Goal: Check status: Check status

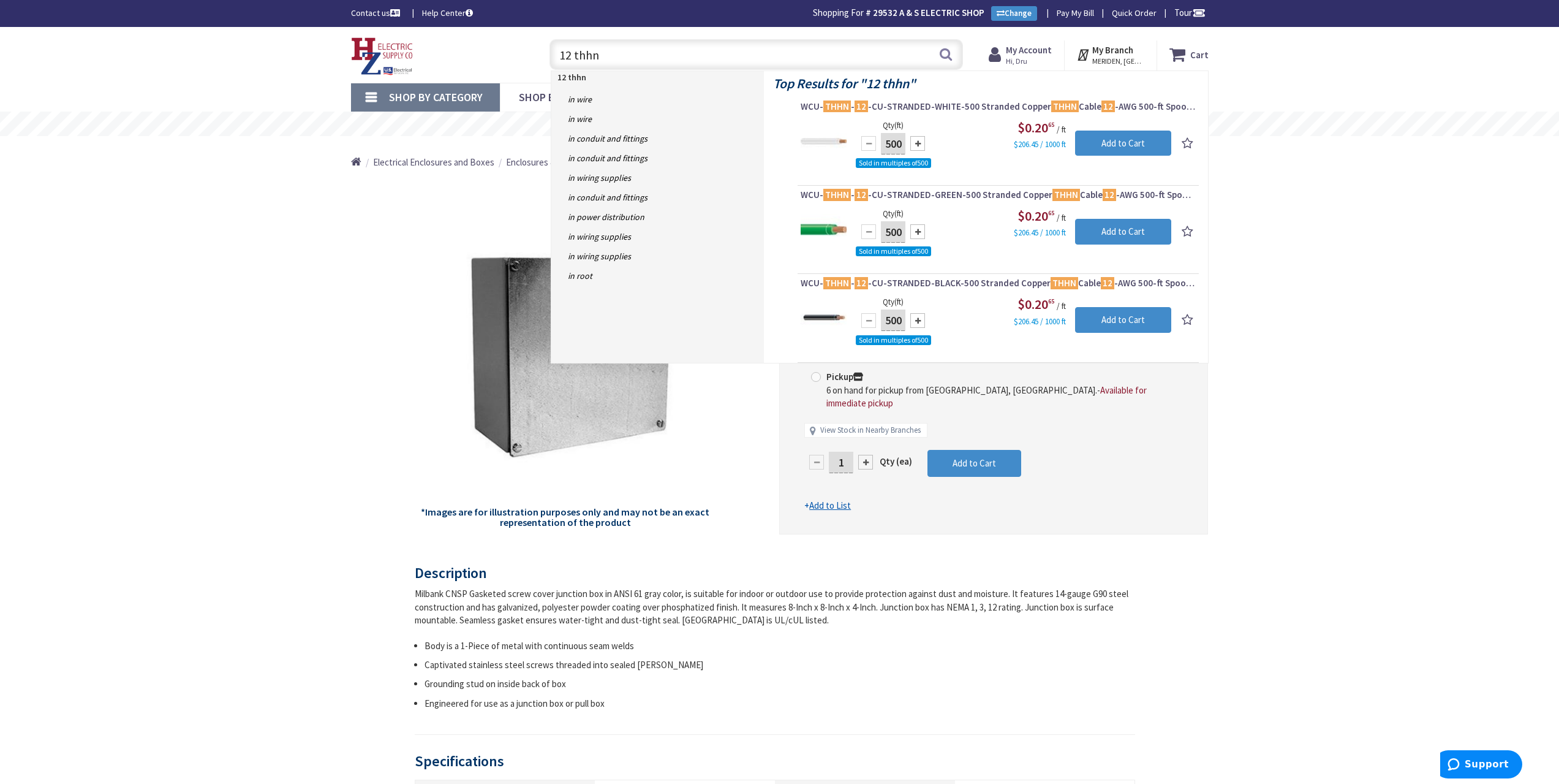
click at [1295, 203] on div "Milbank 884-WSC2 NEMA 1/3/12 Polyester Powder Coated Galvanized Over Phosphatiz…" at bounding box center [780, 750] width 1559 height 1446
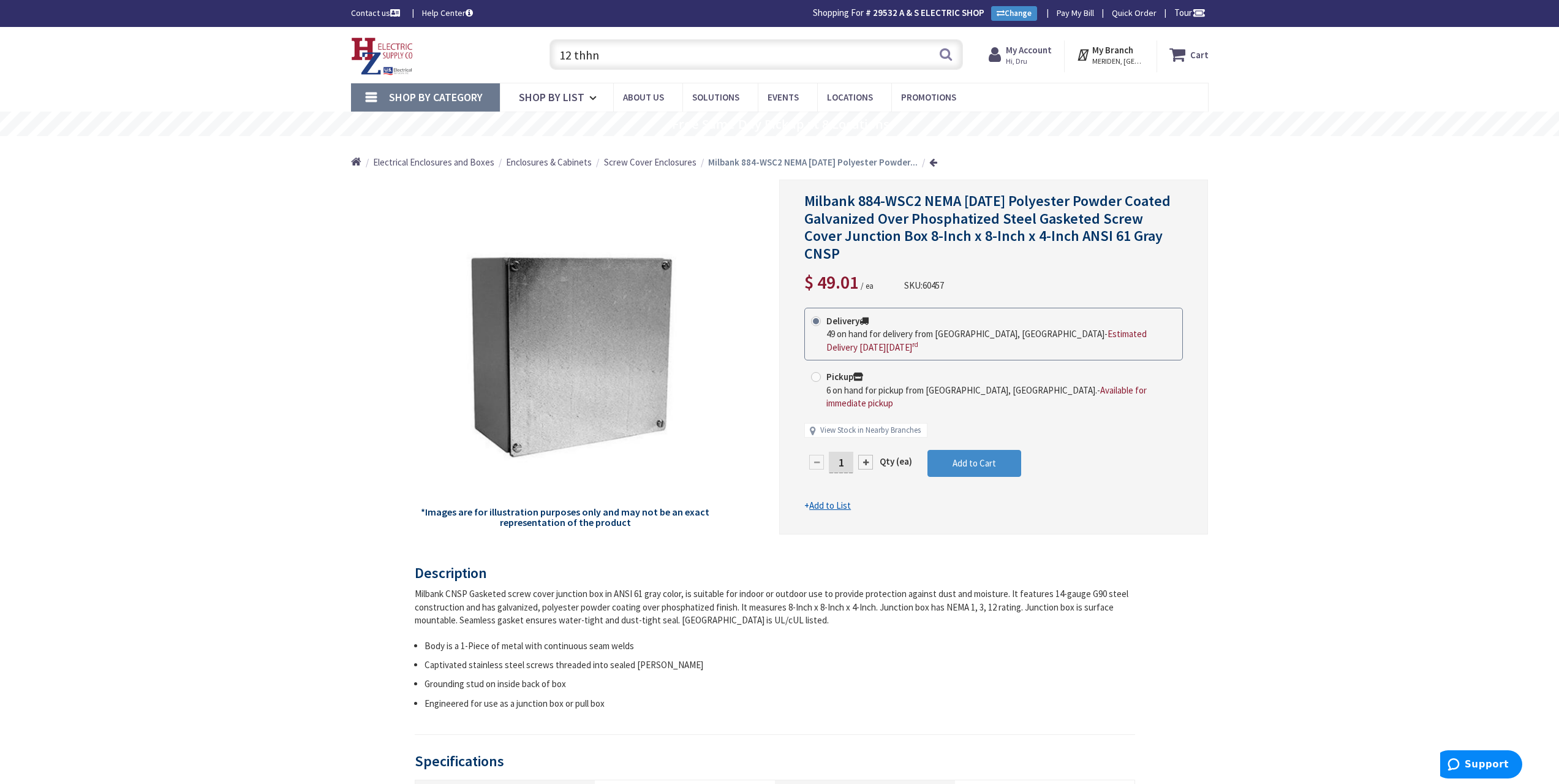
click at [1044, 51] on strong "My Account" at bounding box center [1029, 50] width 46 height 12
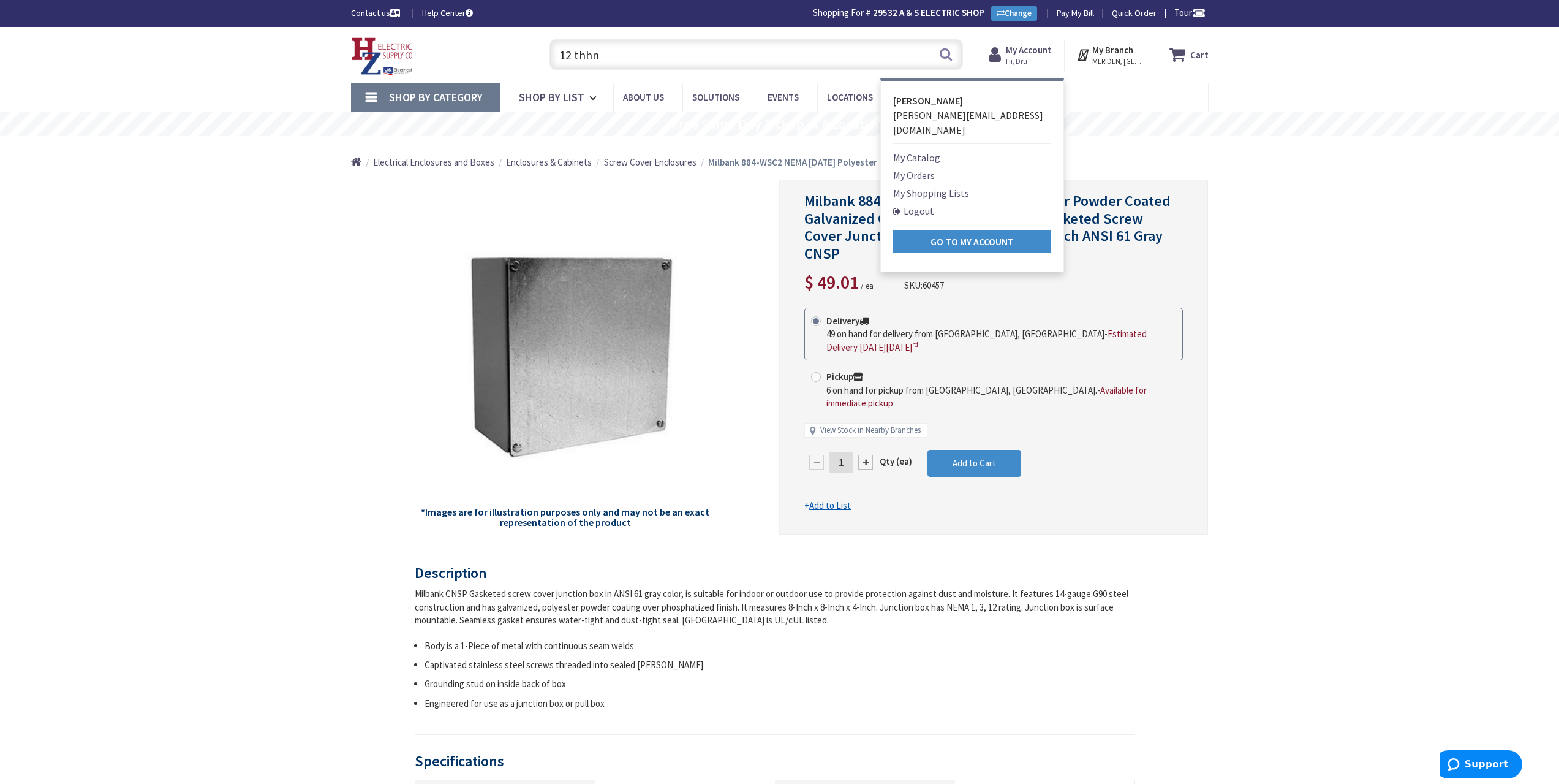
click at [935, 168] on link "My Orders" at bounding box center [913, 175] width 42 height 15
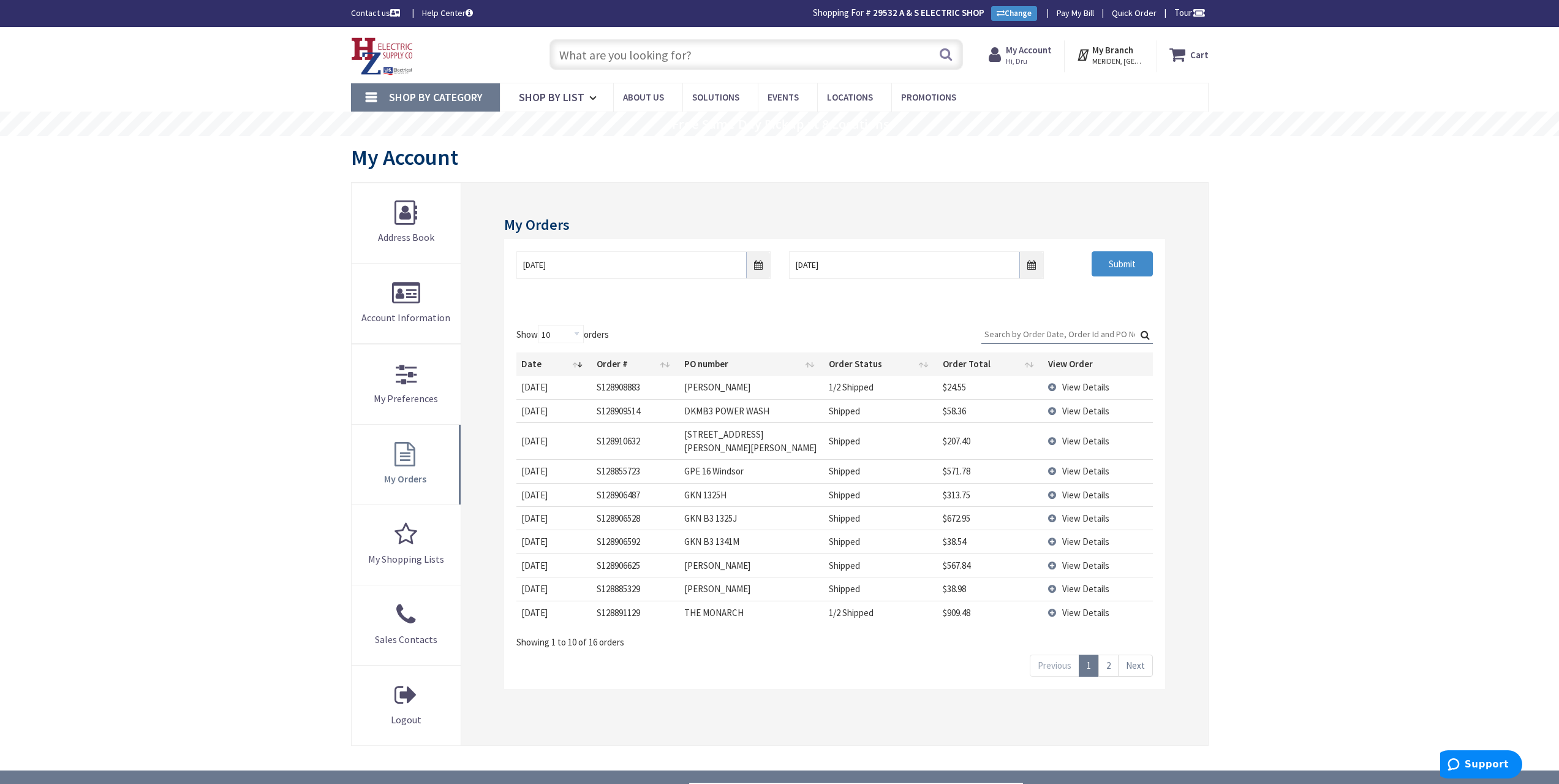
click at [786, 483] on td "GKN 1325H" at bounding box center [752, 494] width 145 height 23
click at [1082, 513] on span "View Details" at bounding box center [1085, 518] width 47 height 12
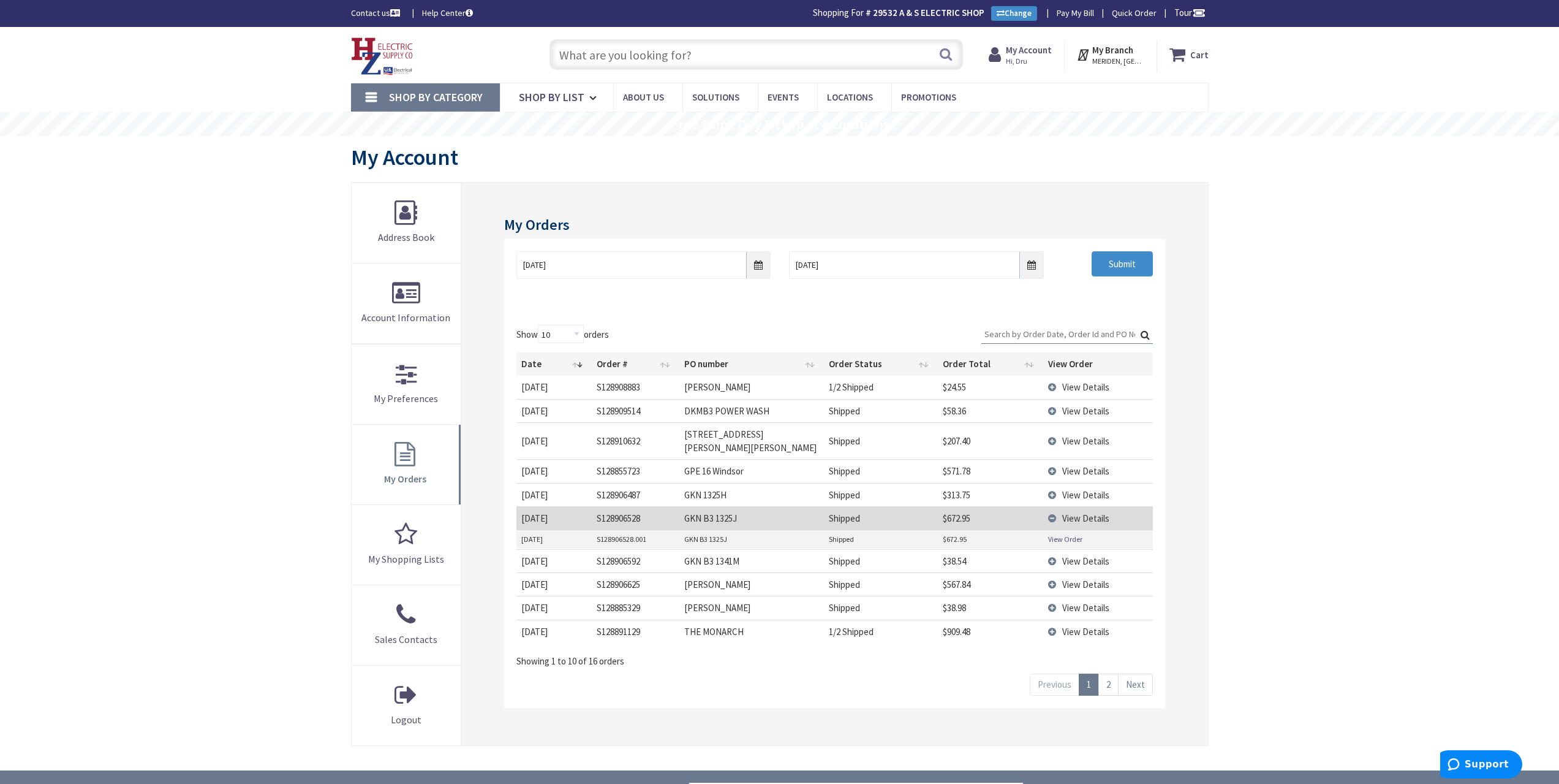
click at [1070, 534] on link "View Order" at bounding box center [1065, 538] width 34 height 10
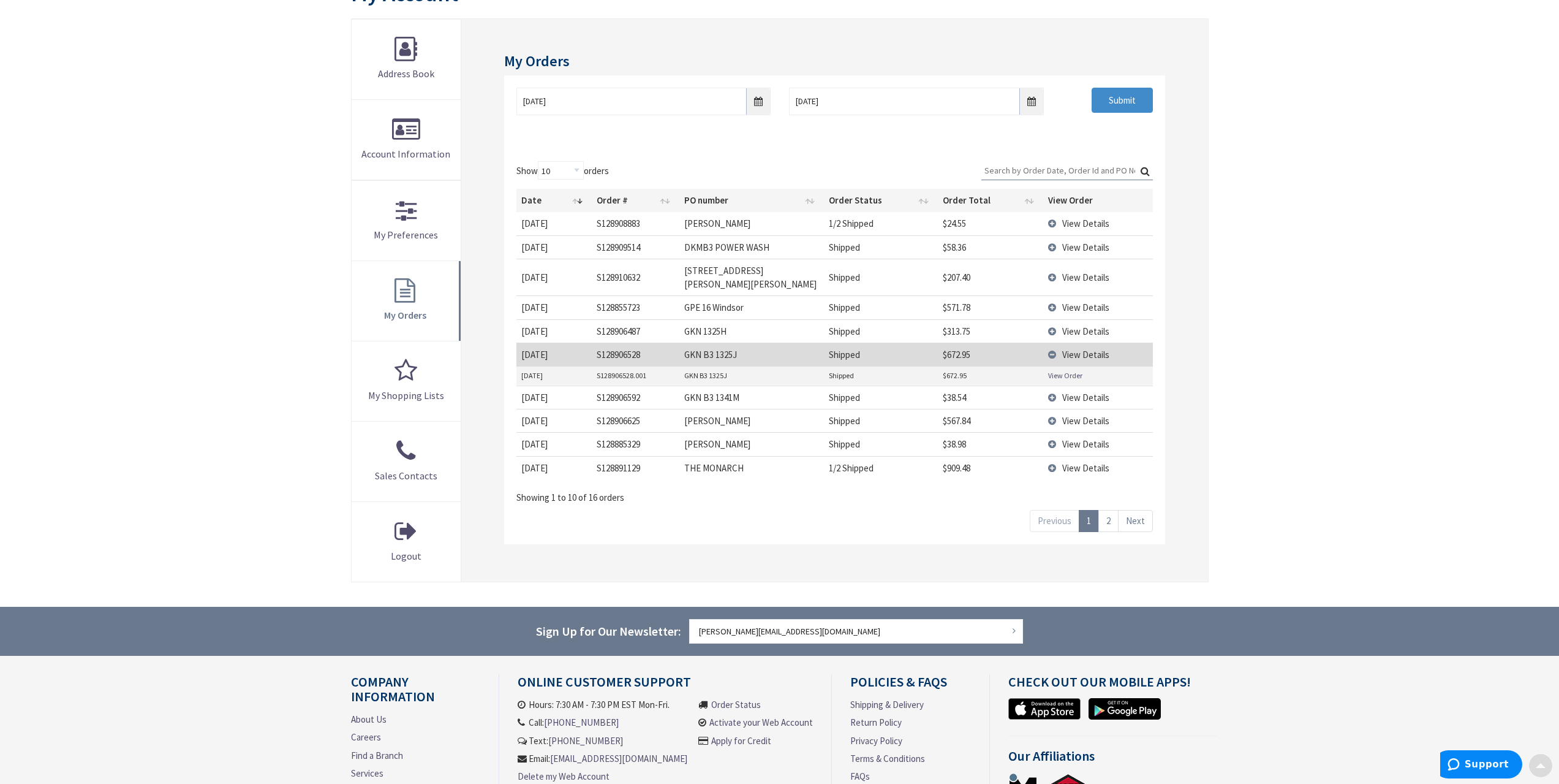
scroll to position [184, 0]
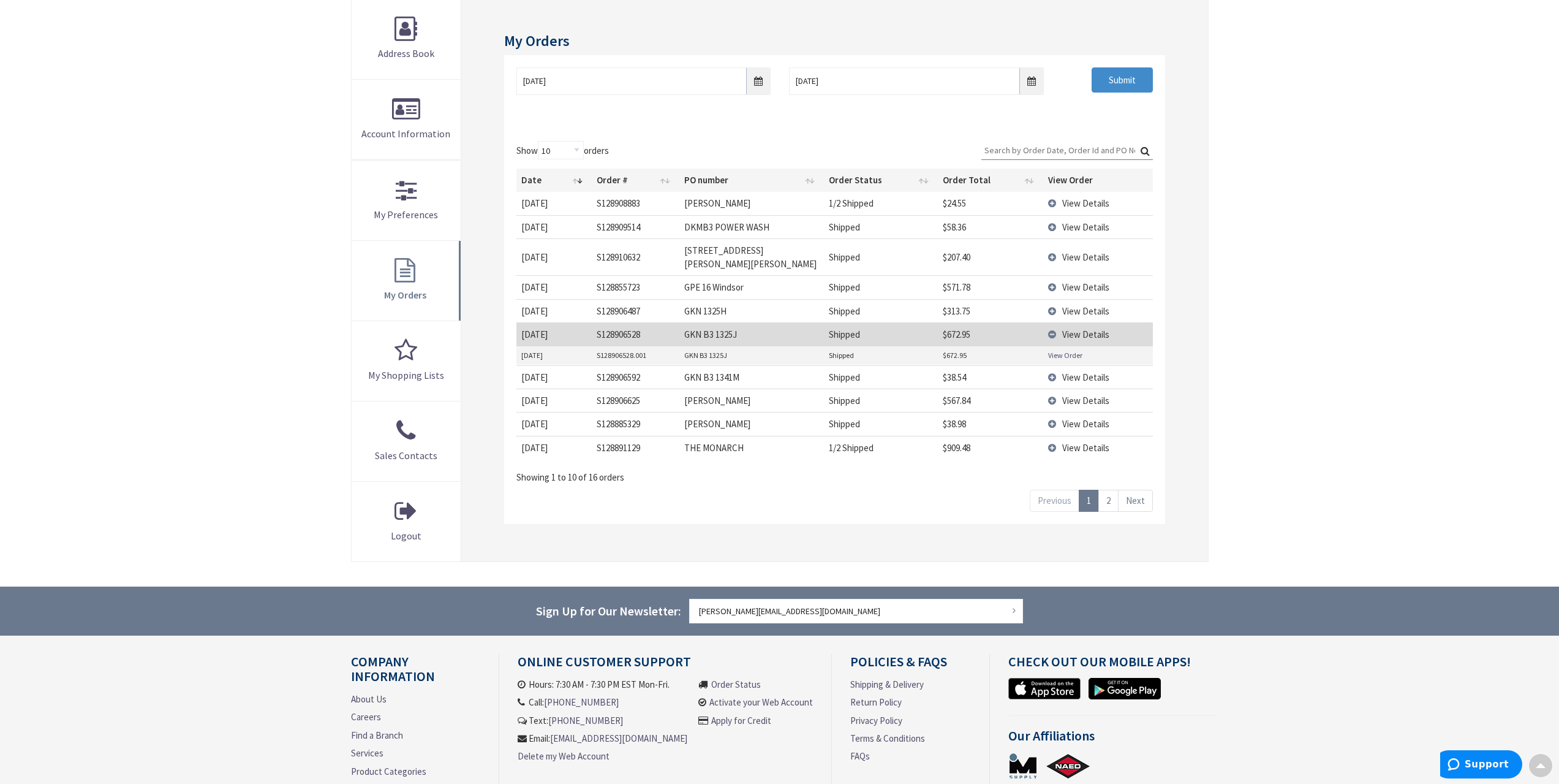
click at [1108, 489] on link "2" at bounding box center [1109, 500] width 20 height 21
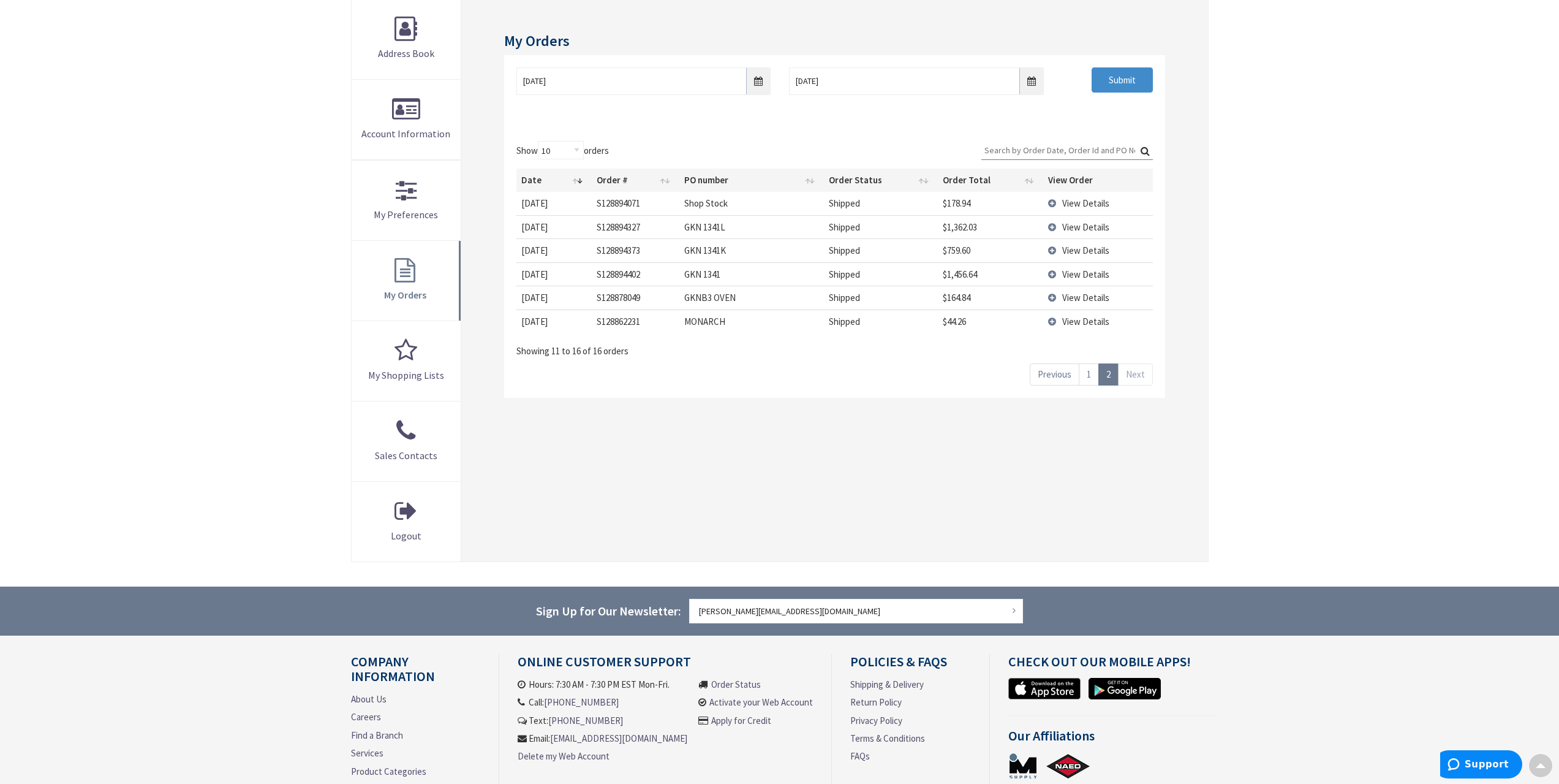
click at [1088, 227] on span "View Details" at bounding box center [1085, 226] width 47 height 12
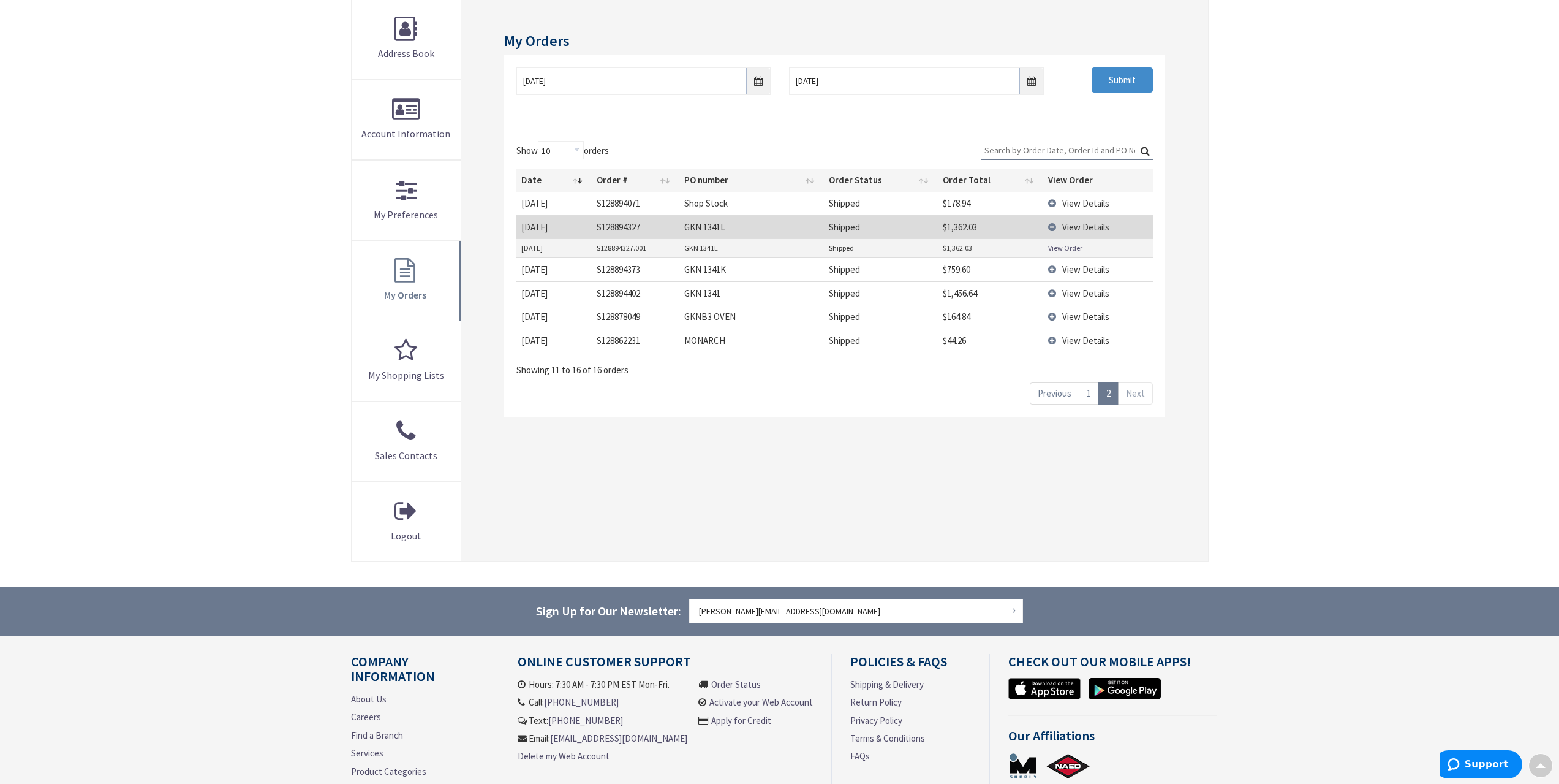
click at [1068, 247] on link "View Order" at bounding box center [1065, 247] width 34 height 10
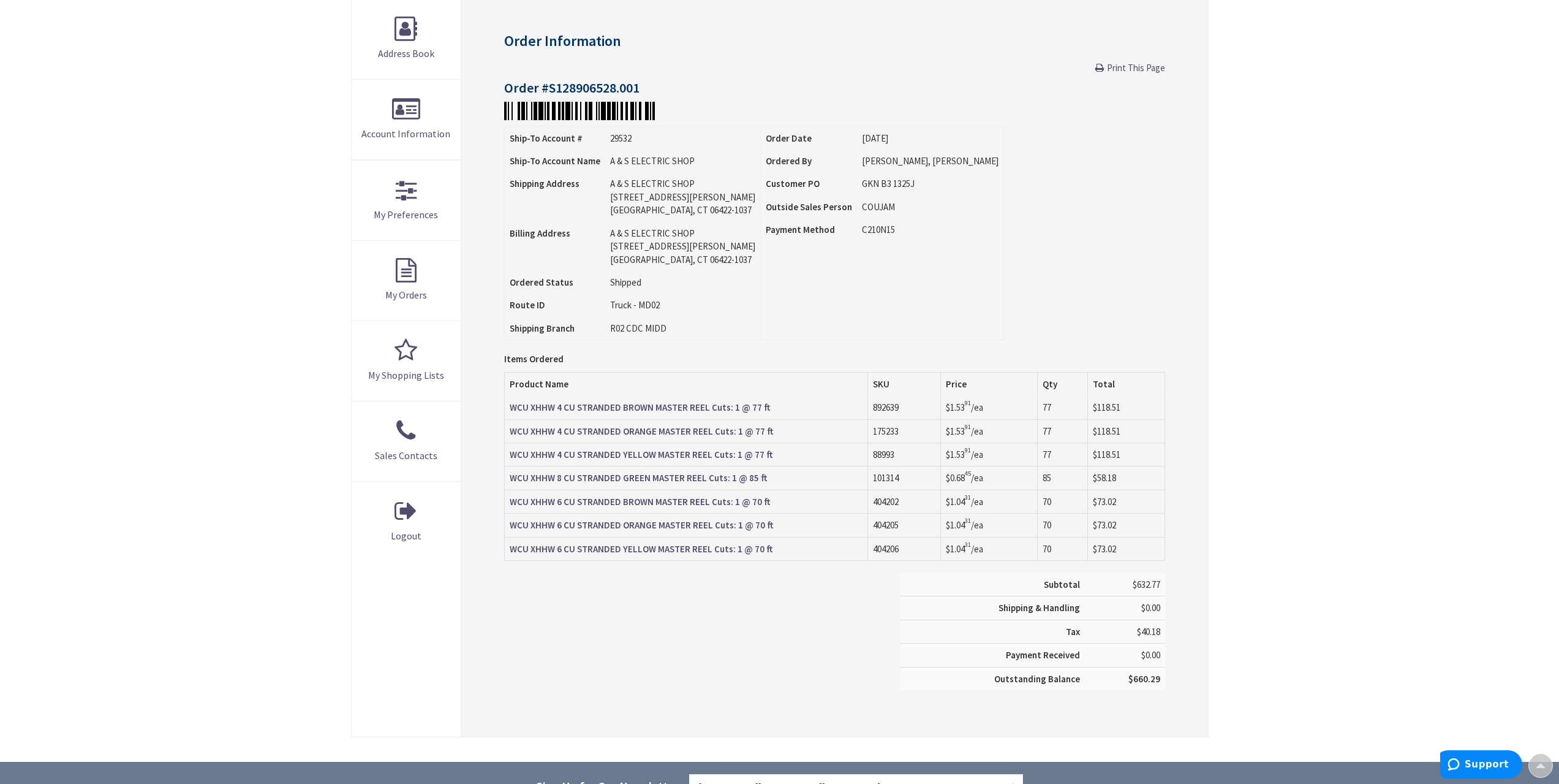
scroll to position [186, 0]
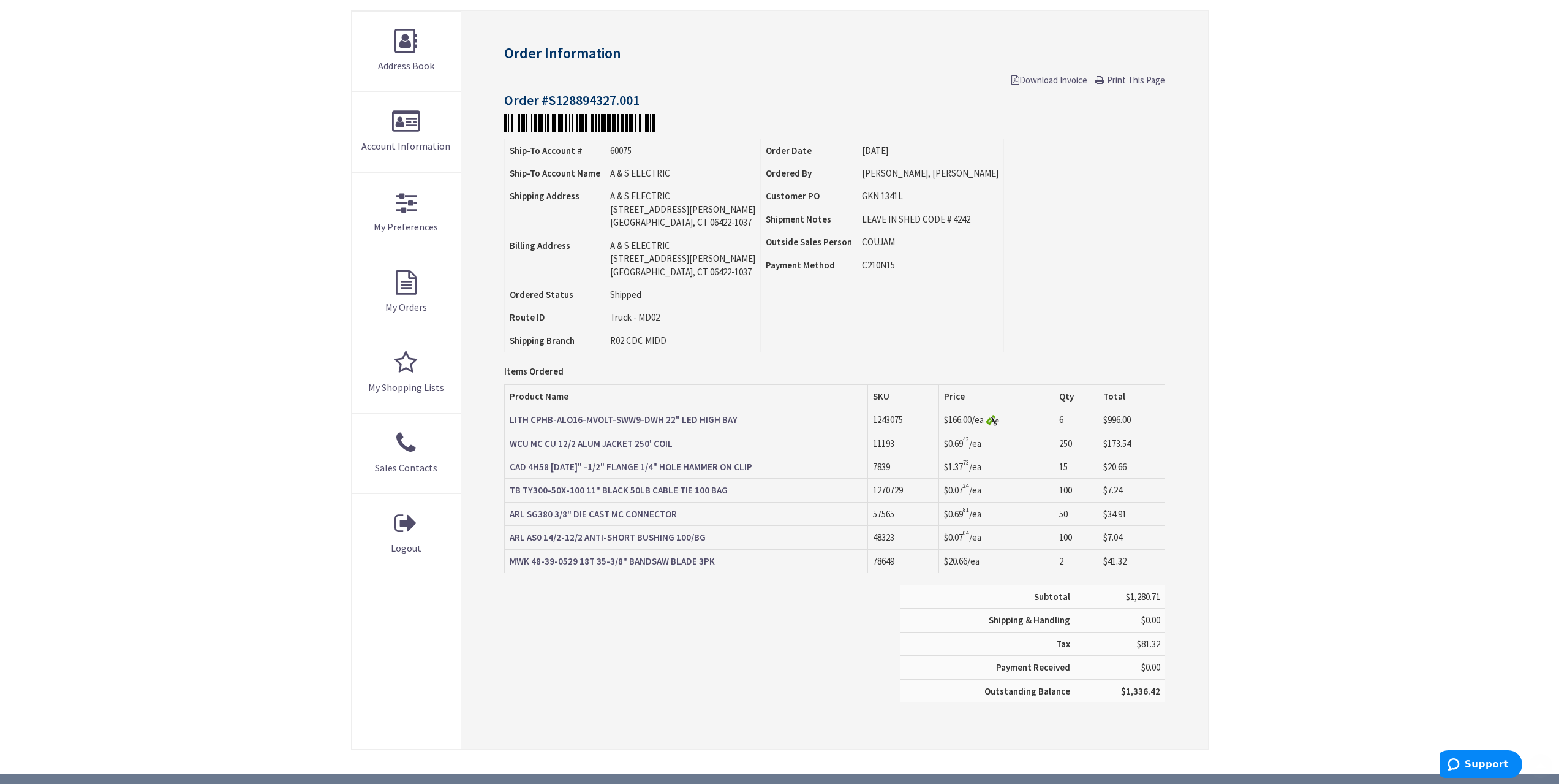
scroll to position [184, 0]
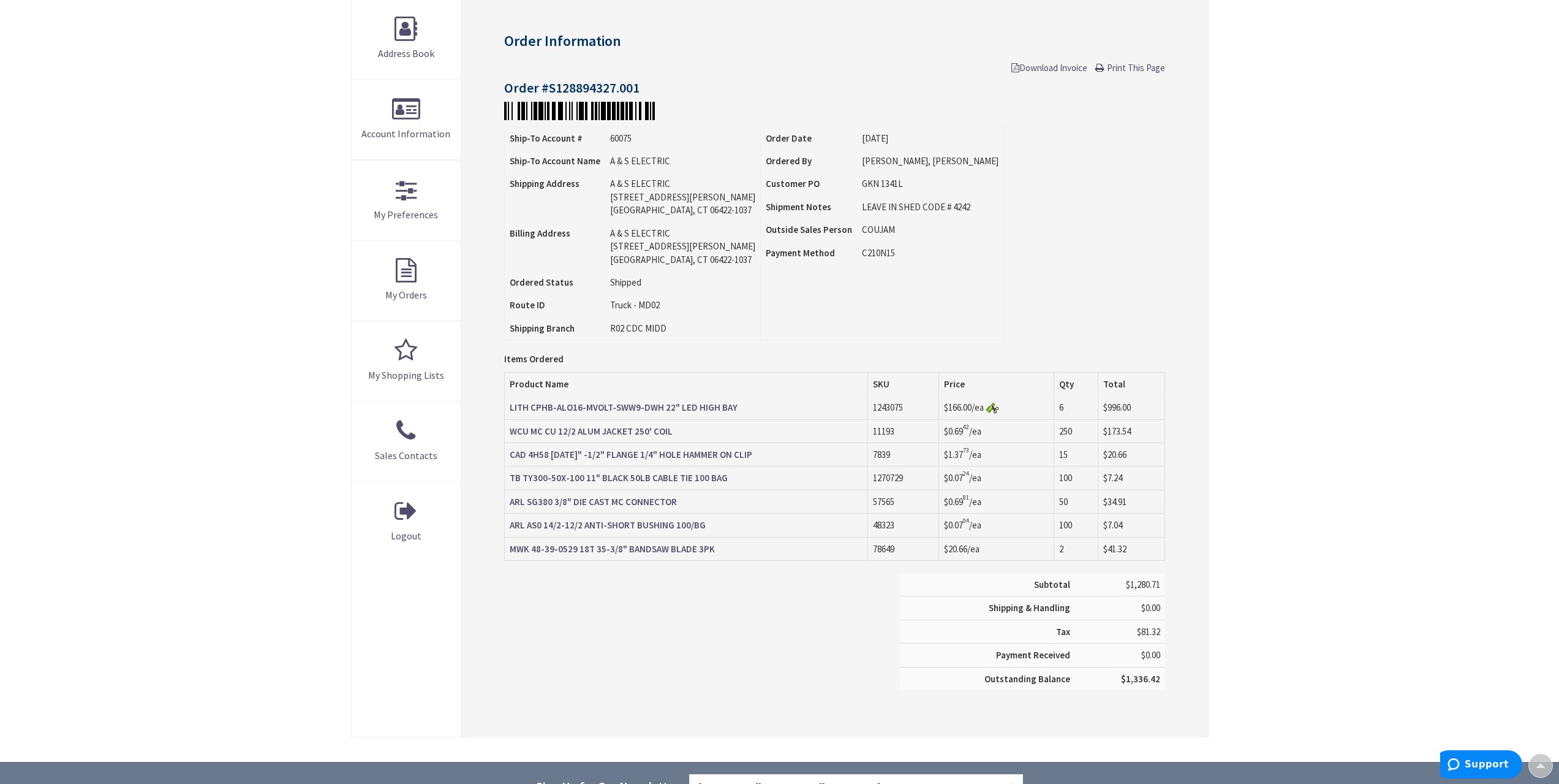
click at [645, 405] on strong "LITH CPHB-ALO16-MVOLT-SWW9-DWH 22" LED HIGH BAY" at bounding box center [623, 407] width 228 height 12
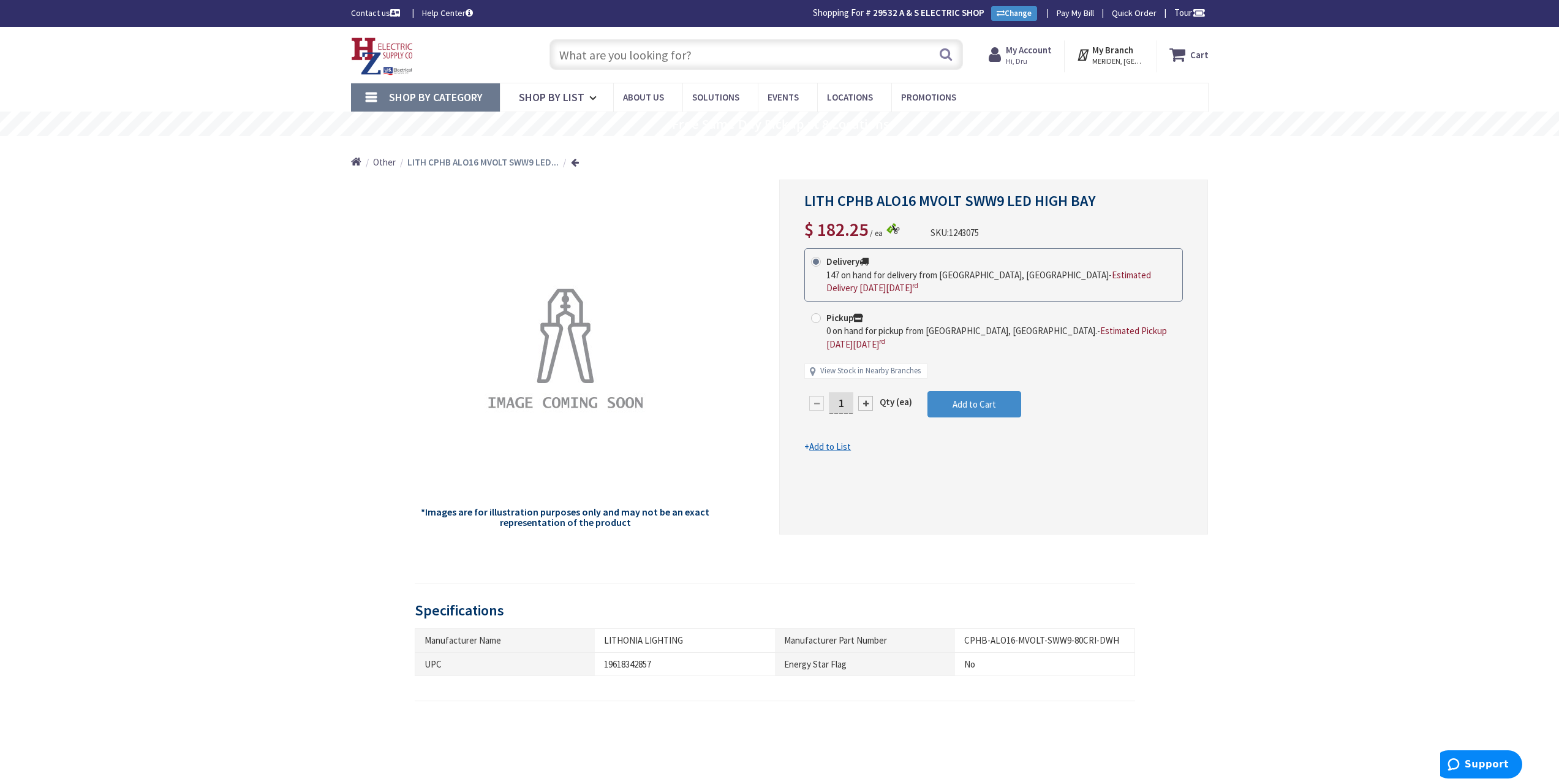
drag, startPoint x: 768, startPoint y: 159, endPoint x: 1053, endPoint y: 567, distance: 497.7
click at [1053, 567] on div "× Product Video" at bounding box center [775, 574] width 721 height 19
